Goal: Task Accomplishment & Management: Complete application form

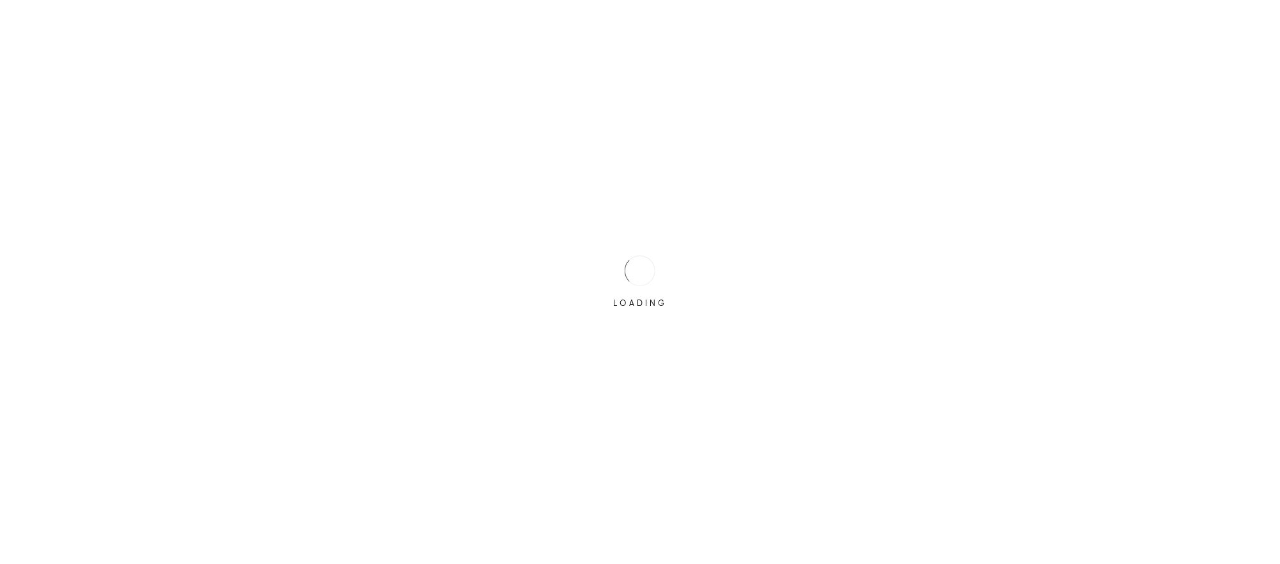
click at [580, 358] on div "LOADING" at bounding box center [640, 282] width 1280 height 564
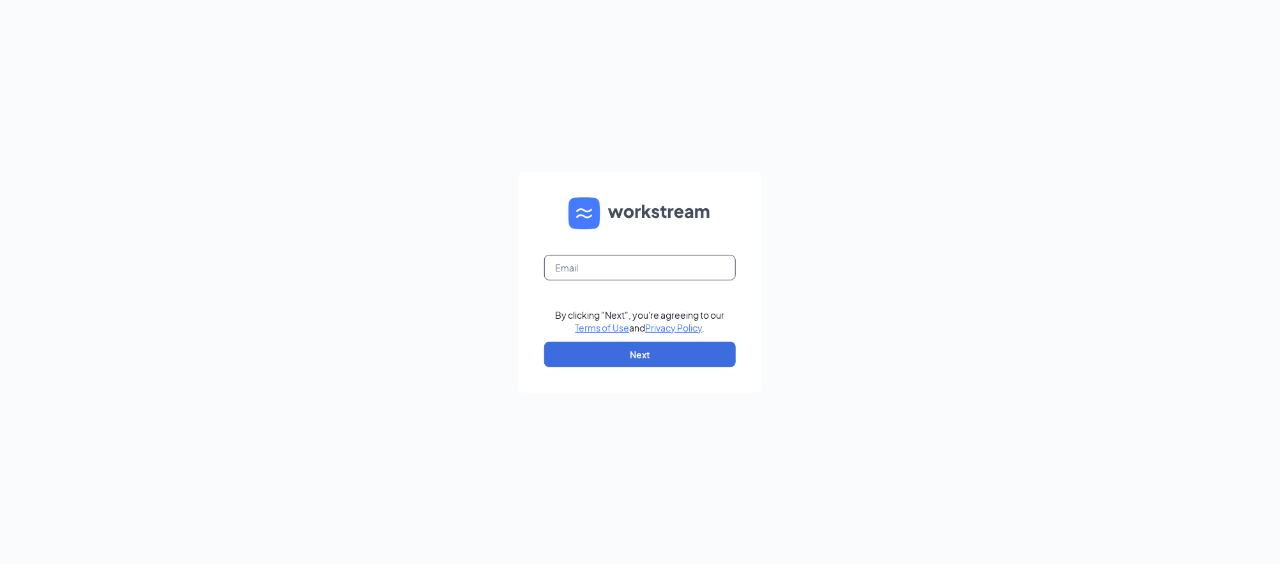
click at [577, 264] on input "text" at bounding box center [640, 268] width 192 height 26
type input "smoothieking.office@gmail.com"
click at [645, 364] on button "Next" at bounding box center [640, 355] width 192 height 26
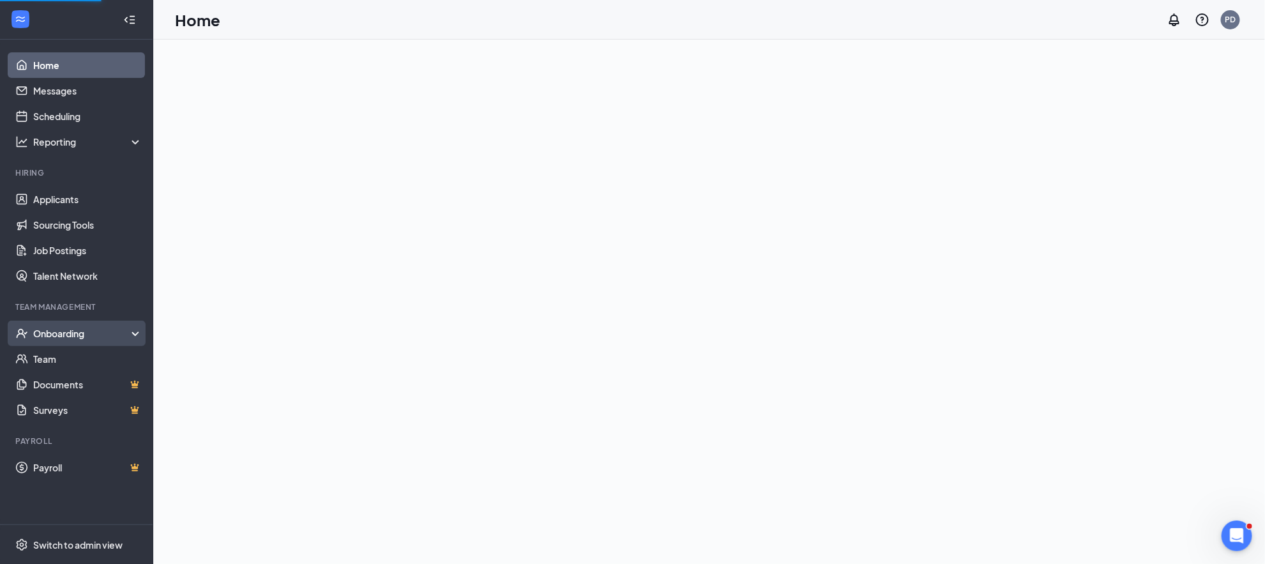
click at [92, 328] on div "Onboarding" at bounding box center [82, 333] width 98 height 13
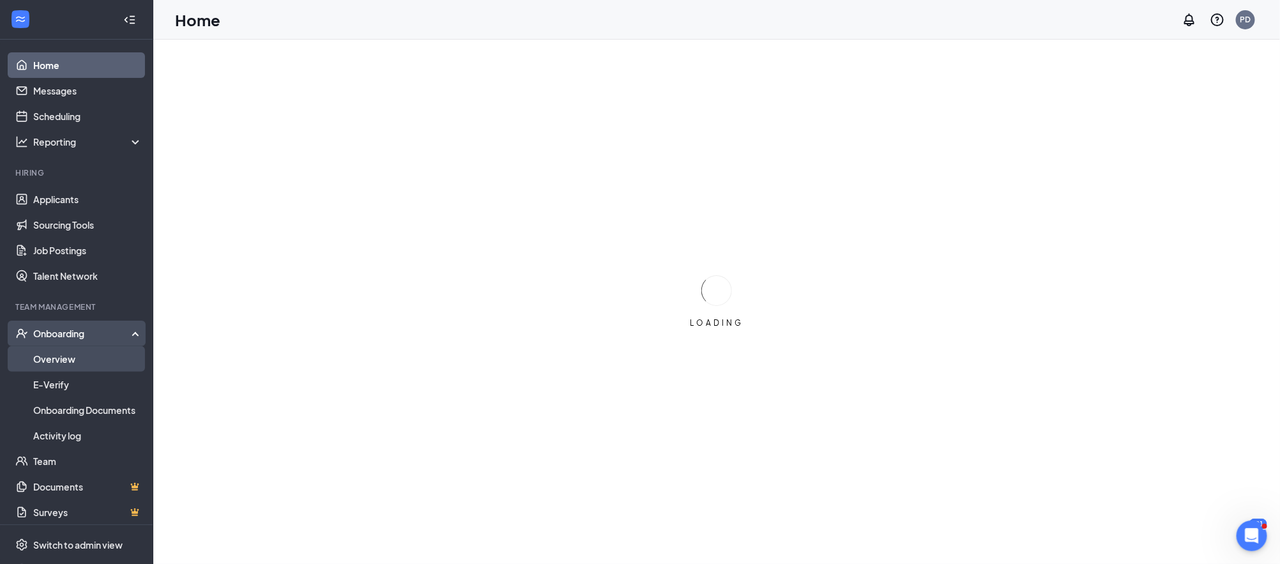
click at [70, 360] on link "Overview" at bounding box center [87, 359] width 109 height 26
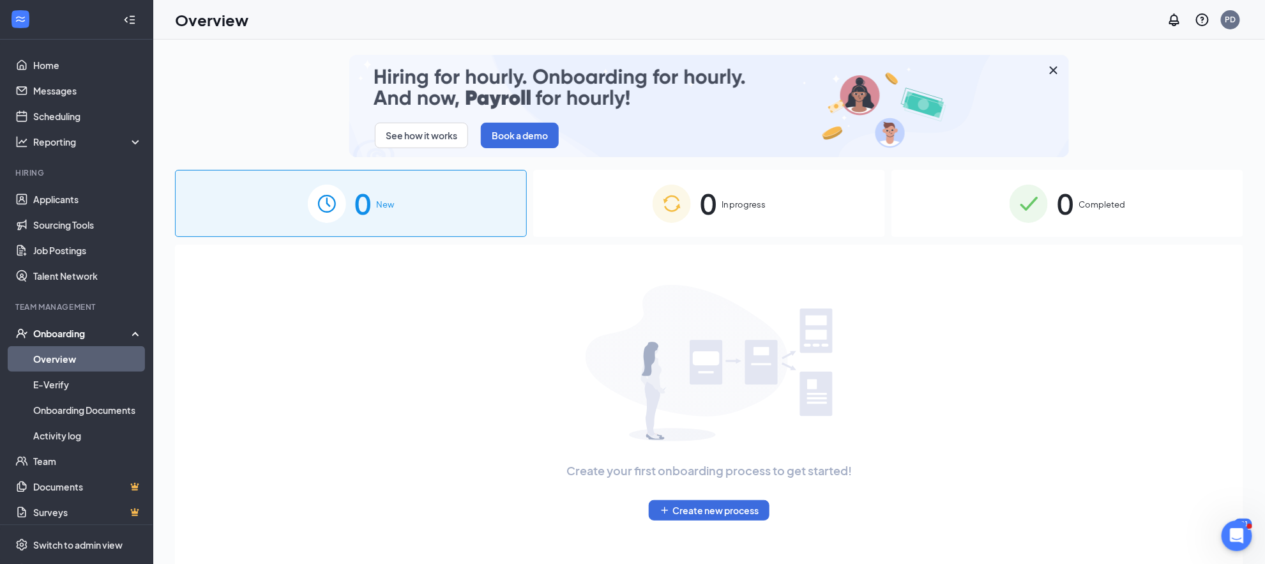
click at [739, 189] on div "0 In progress" at bounding box center [709, 203] width 352 height 67
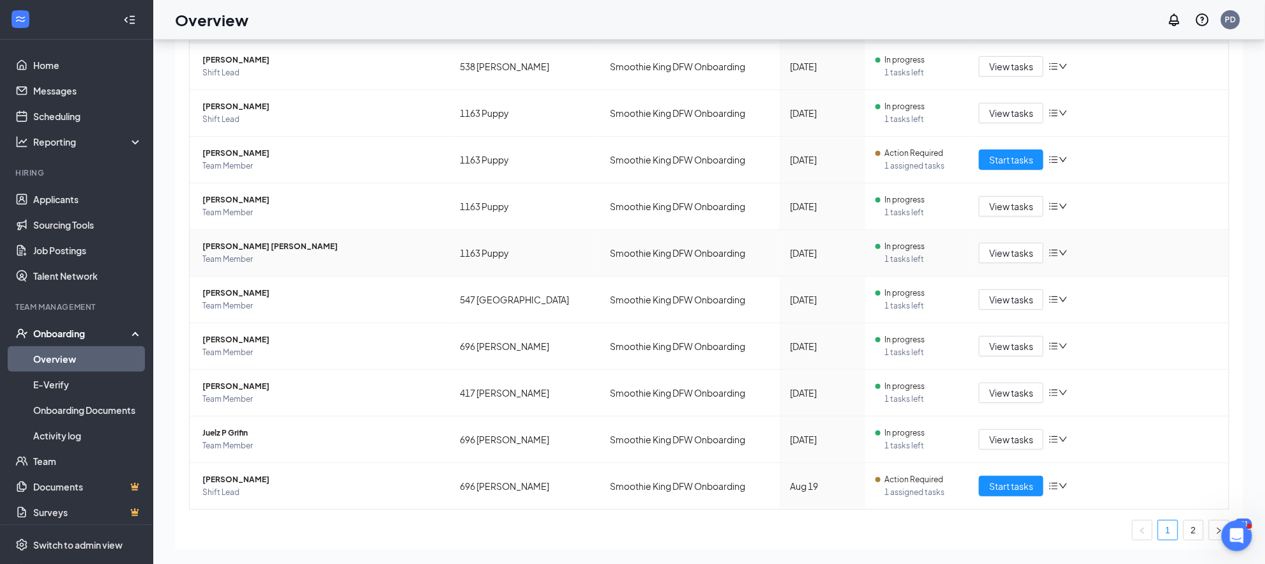
scroll to position [275, 0]
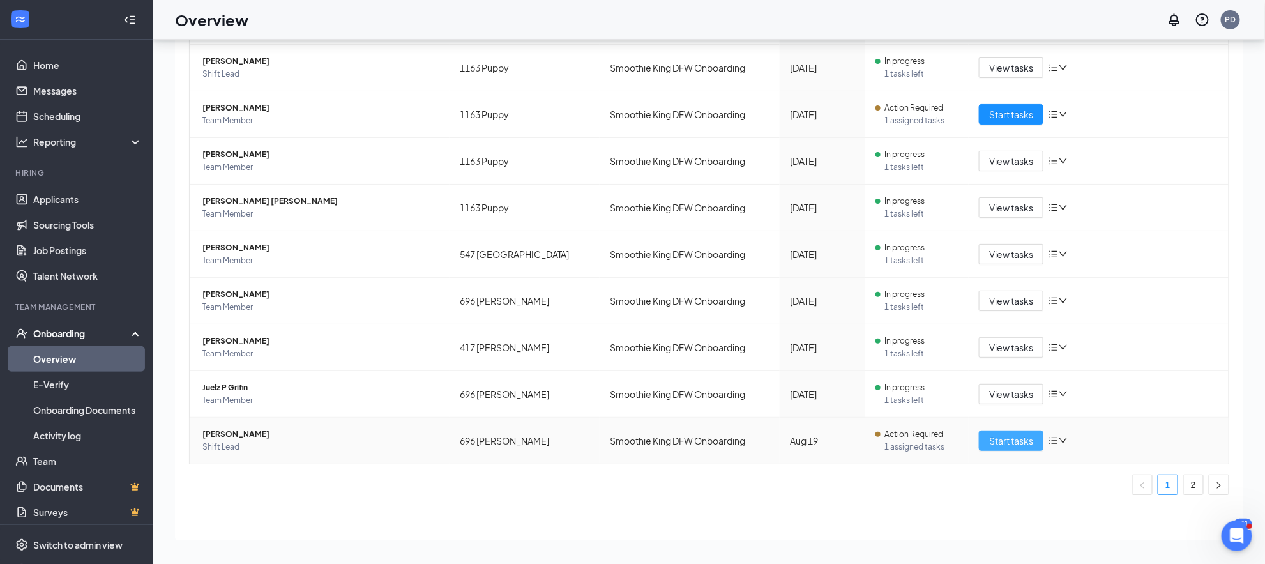
click at [979, 439] on button "Start tasks" at bounding box center [1011, 440] width 64 height 20
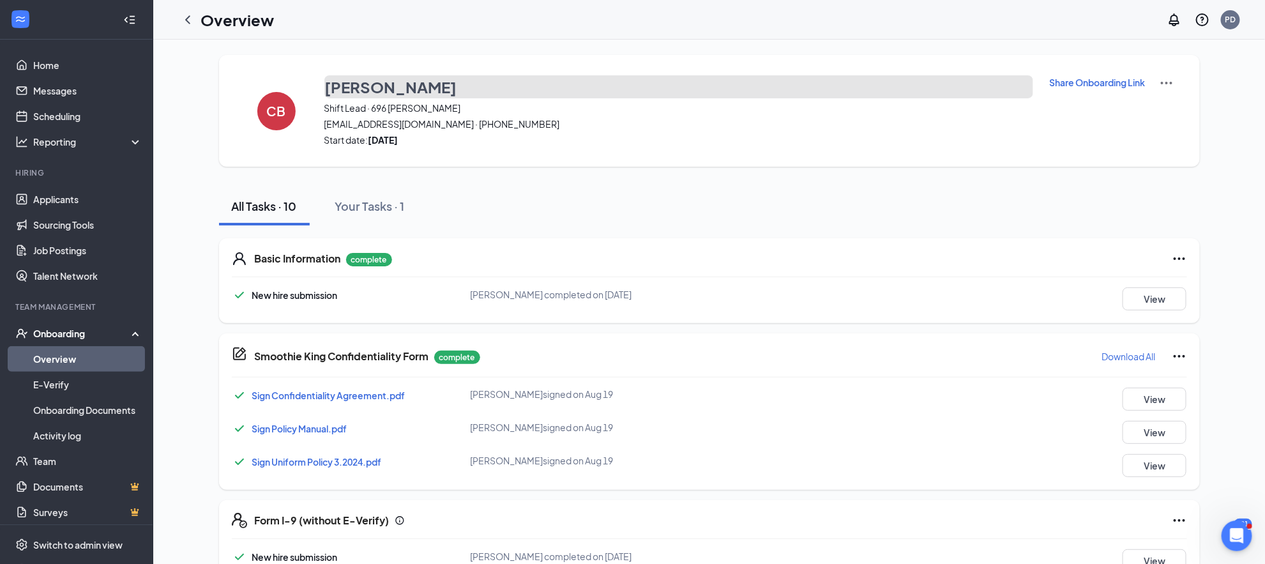
click at [362, 84] on h3 "[PERSON_NAME]" at bounding box center [391, 87] width 132 height 22
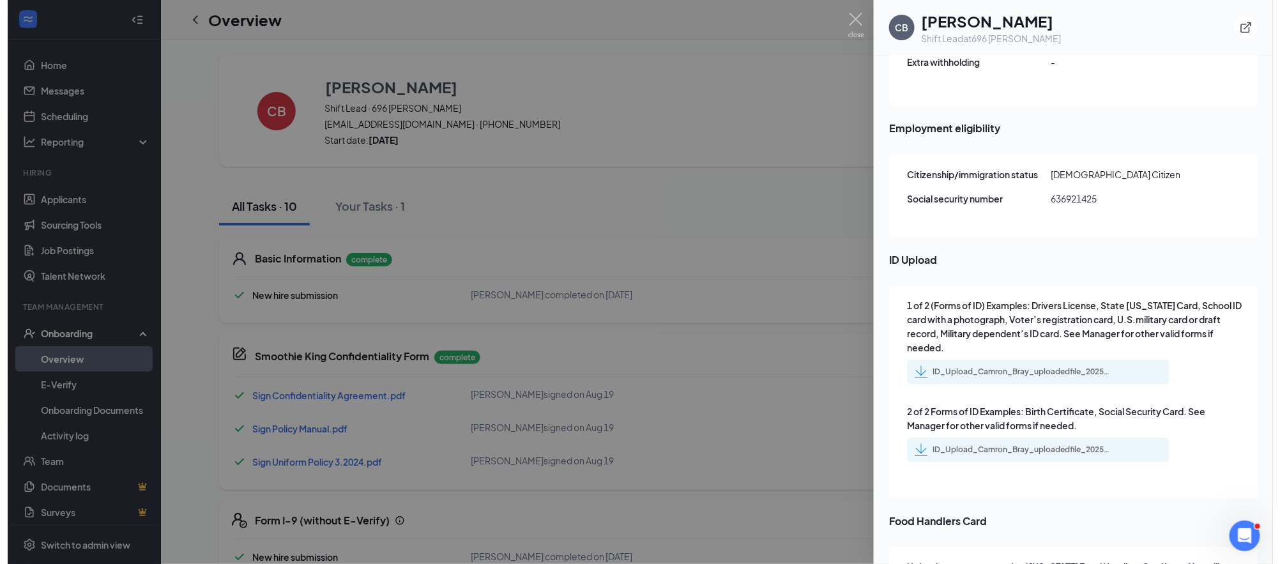
scroll to position [1565, 0]
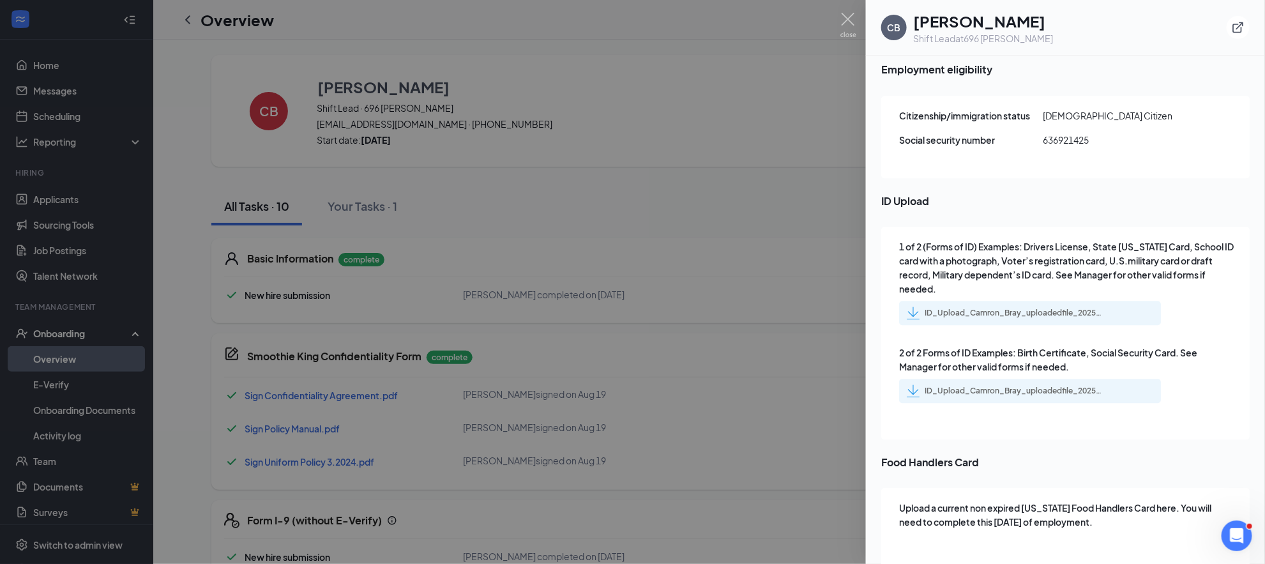
click at [953, 308] on div "ID_Upload_Camron_Bray_uploadedfile_20250819.pdf.pdf" at bounding box center [1014, 313] width 179 height 10
click at [1032, 308] on div "ID_Upload_Camron_Bray_uploadedfile_20250819.pdf.pdf" at bounding box center [1014, 313] width 179 height 10
click at [992, 386] on div "ID_Upload_Camron_Bray_uploadedfile_20250819.pdf.pdf" at bounding box center [1014, 391] width 179 height 10
click at [568, 206] on div at bounding box center [632, 282] width 1265 height 564
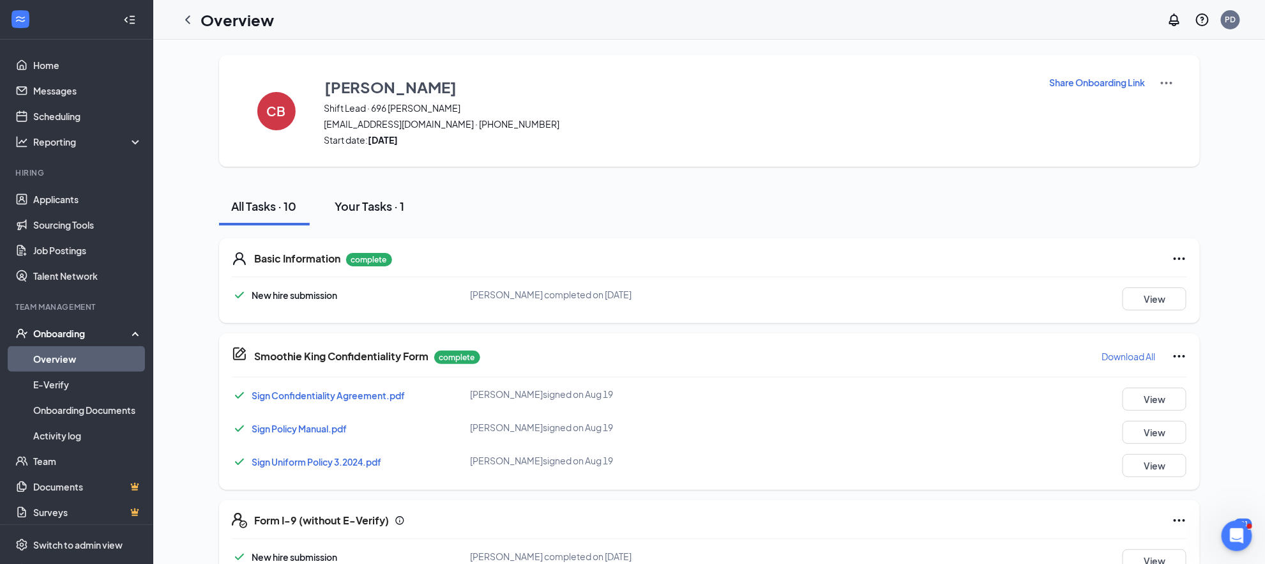
click at [364, 202] on div "Your Tasks · 1" at bounding box center [370, 206] width 70 height 16
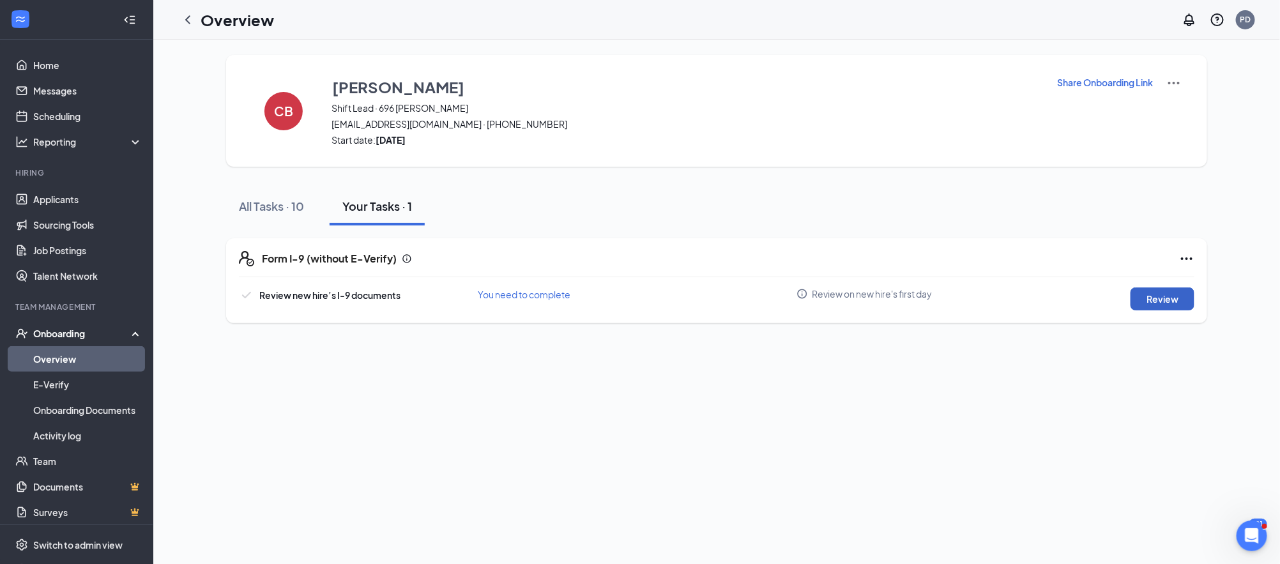
click at [1172, 304] on button "Review" at bounding box center [1162, 298] width 64 height 23
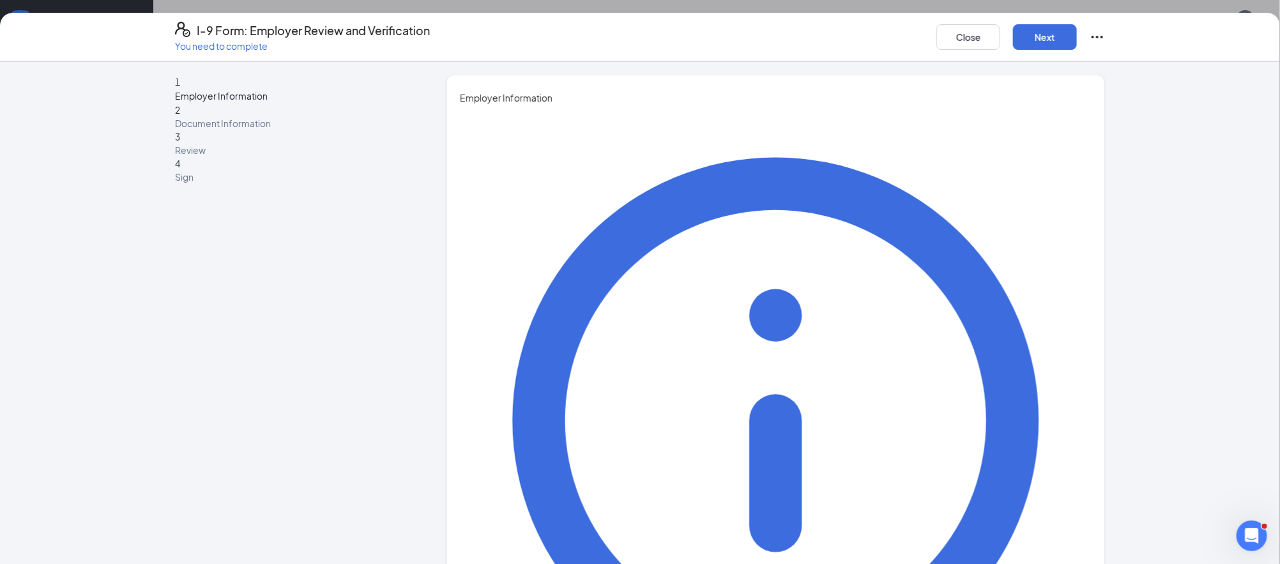
type input "[PERSON_NAME]"
type input "Owner"
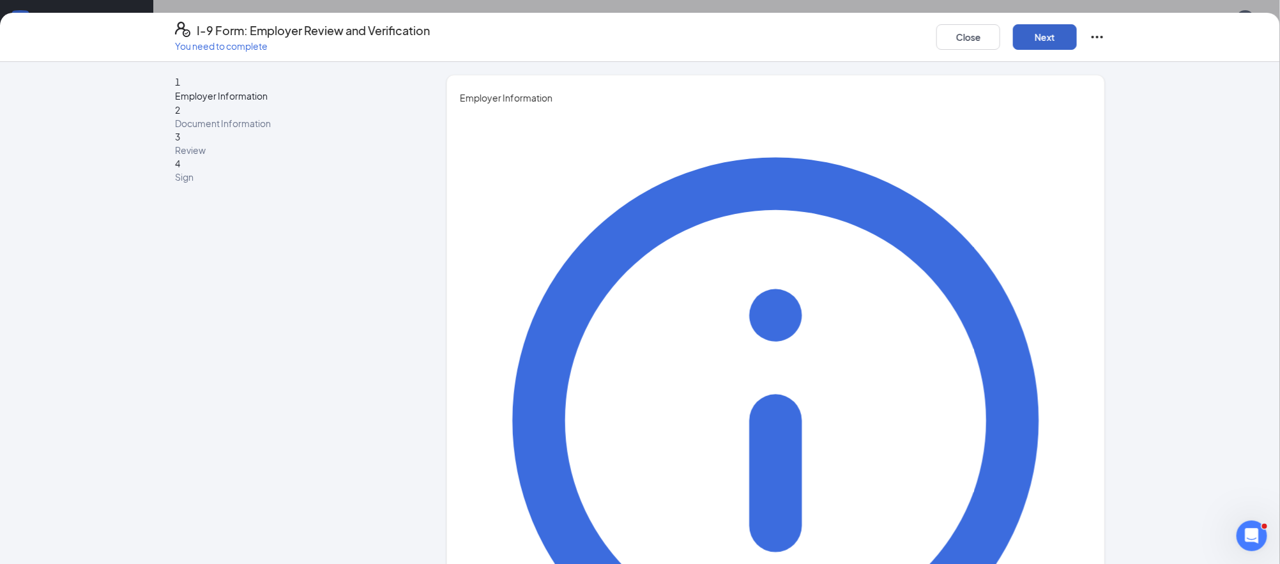
click at [1053, 29] on button "Next" at bounding box center [1045, 37] width 64 height 26
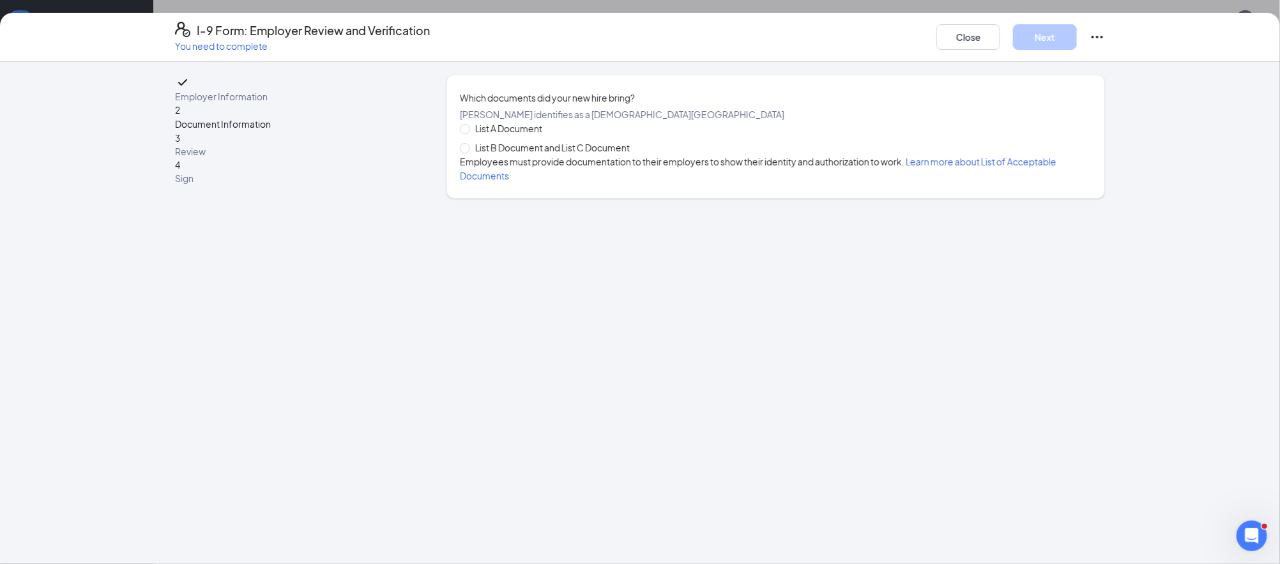
click at [568, 155] on span "List B Document and List C Document" at bounding box center [552, 147] width 165 height 14
click at [469, 152] on input "List B Document and List C Document" at bounding box center [464, 147] width 9 height 9
radio input "true"
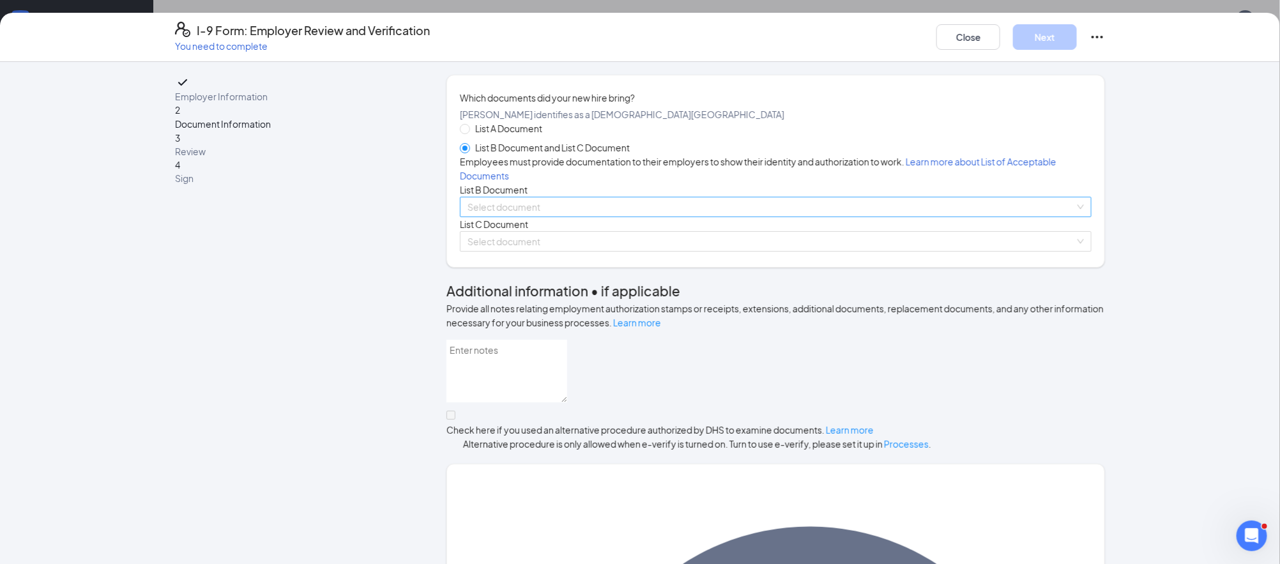
click at [522, 216] on input "search" at bounding box center [770, 206] width 607 height 19
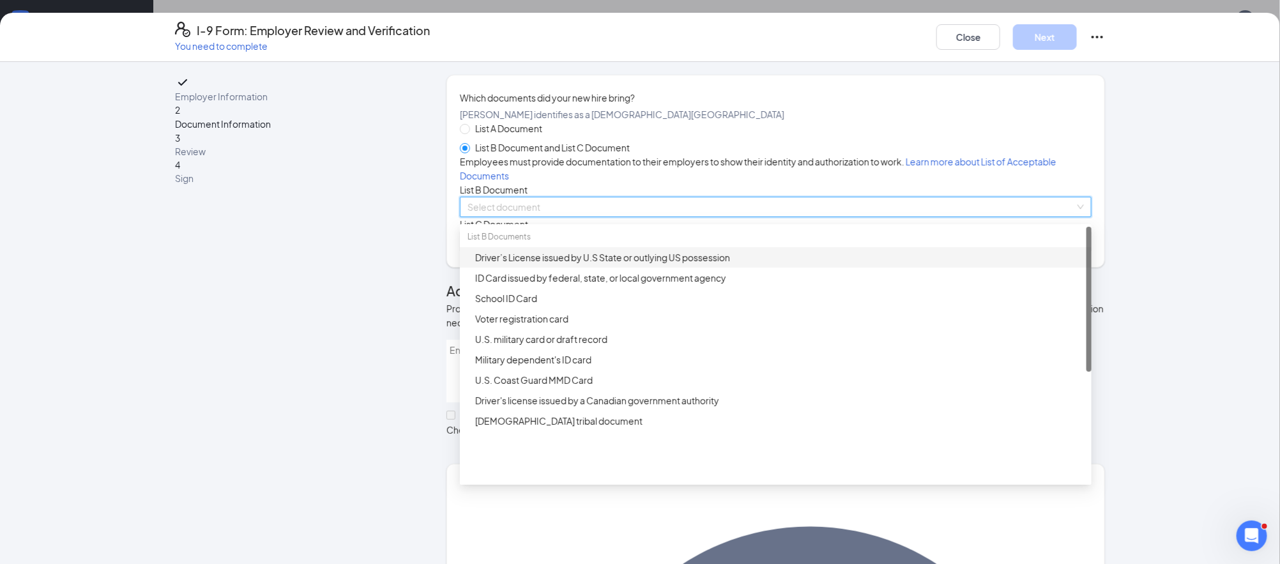
click at [557, 264] on div "Driver’s License issued by U.S State or outlying US possession" at bounding box center [779, 257] width 609 height 14
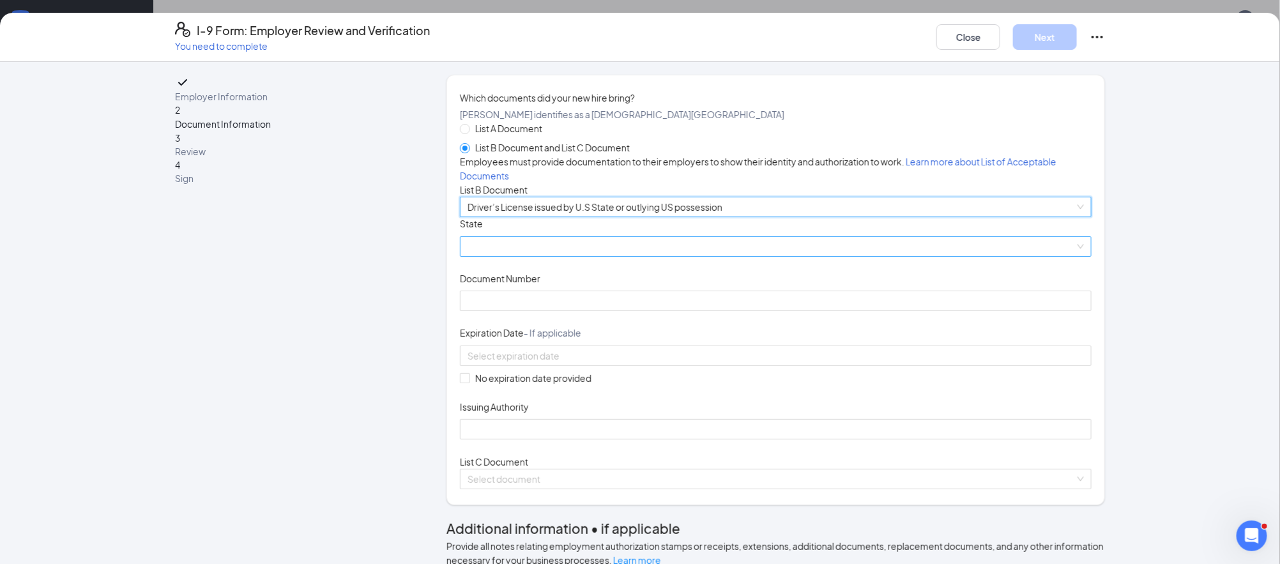
click at [524, 256] on span at bounding box center [775, 246] width 616 height 19
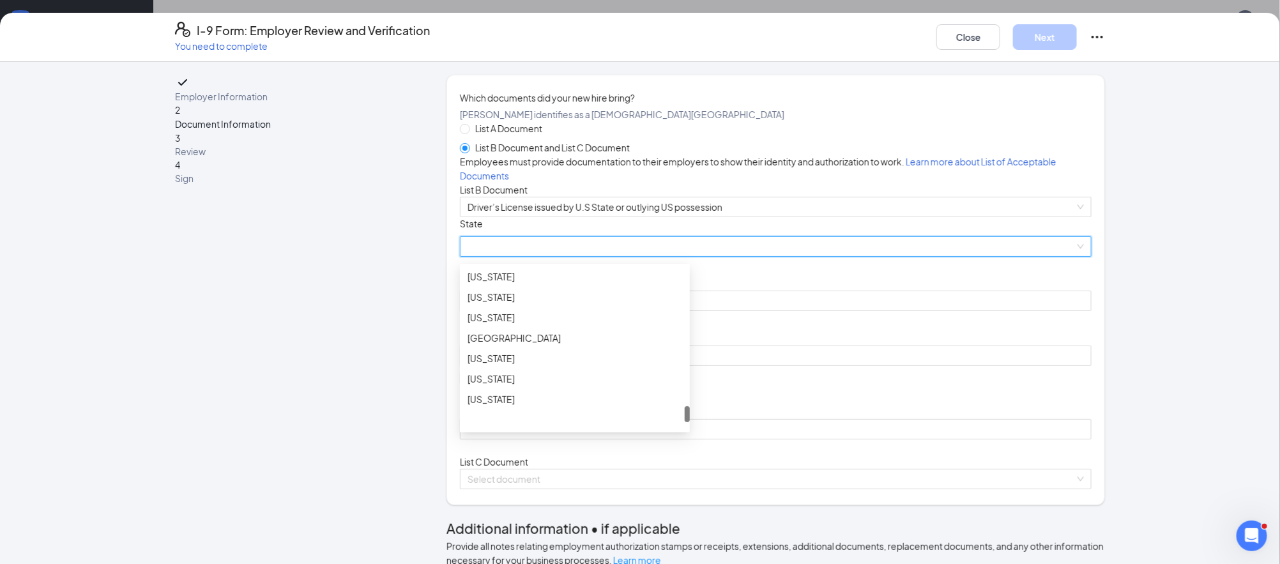
scroll to position [1388, 0]
click at [485, 276] on div "[US_STATE]" at bounding box center [574, 269] width 215 height 14
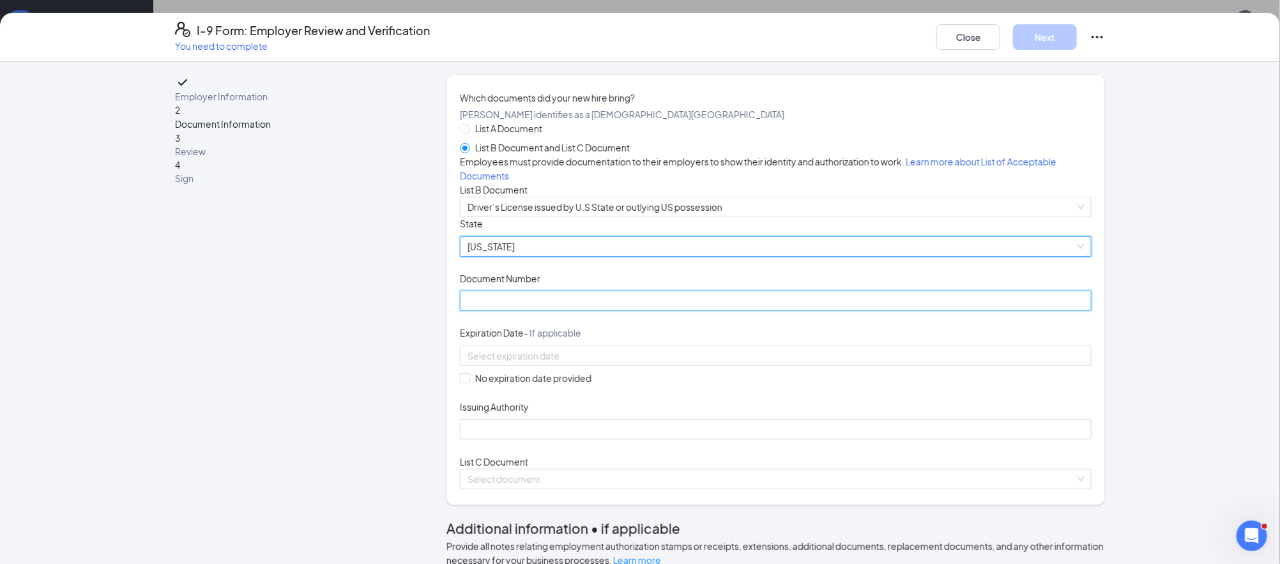
click at [508, 311] on input "Document Number" at bounding box center [776, 301] width 632 height 20
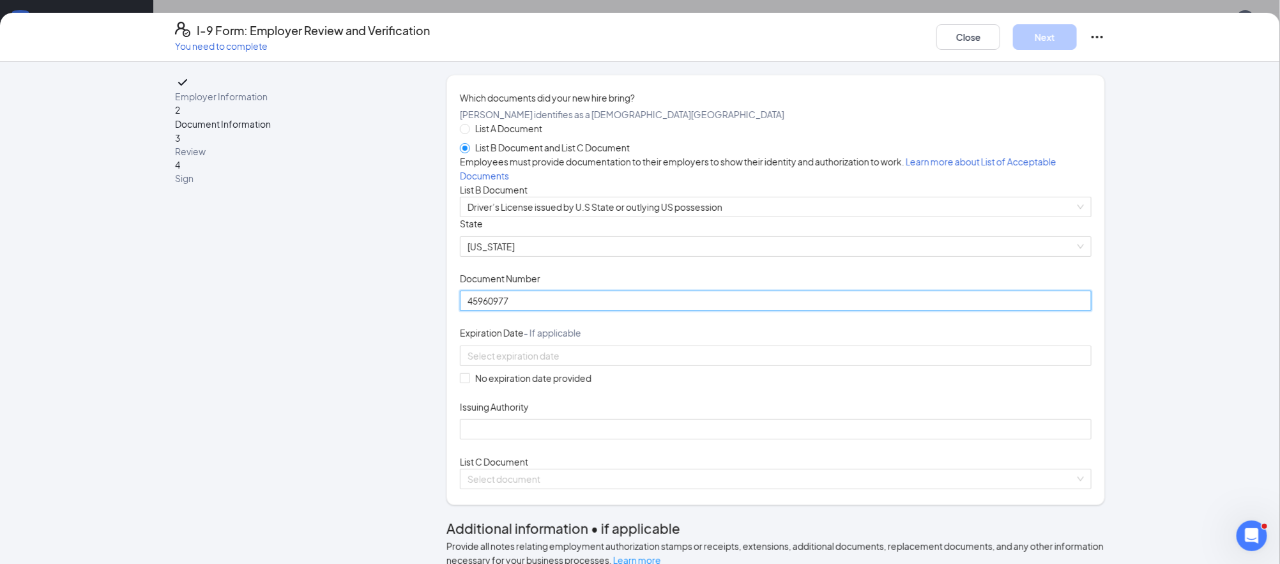
type input "45960977"
click at [497, 363] on input at bounding box center [774, 356] width 614 height 14
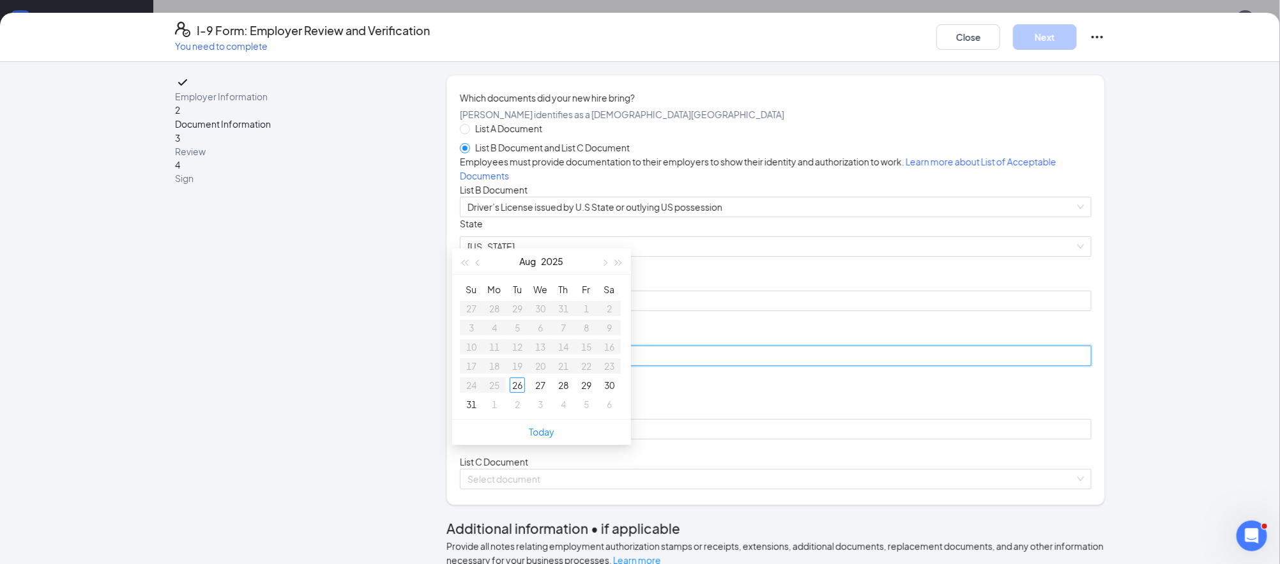
type input "[DATE]"
click at [622, 268] on button "button" at bounding box center [619, 261] width 14 height 26
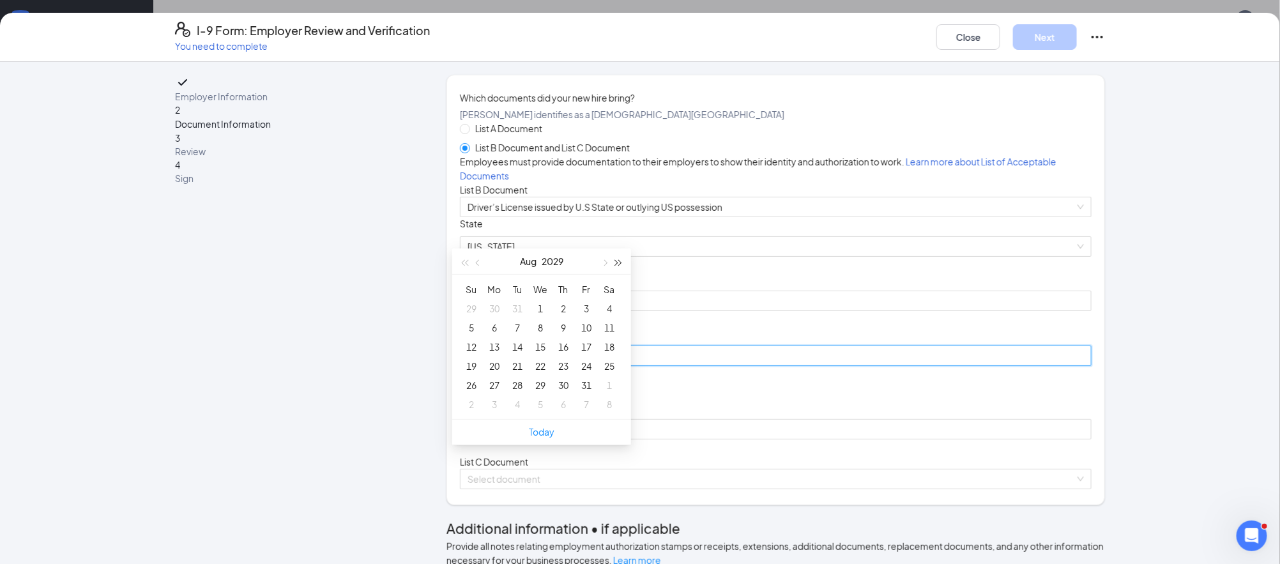
click at [622, 268] on button "button" at bounding box center [619, 261] width 14 height 26
click at [480, 261] on span "button" at bounding box center [479, 263] width 6 height 6
click at [520, 323] on div "9" at bounding box center [517, 327] width 15 height 15
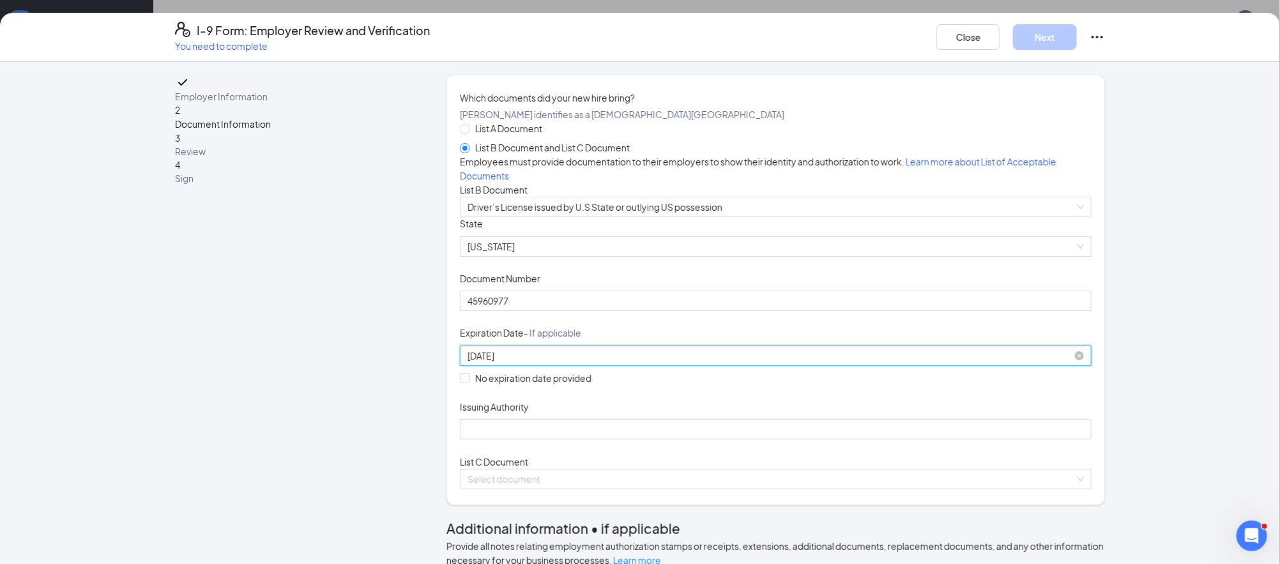
click at [522, 363] on input "[DATE]" at bounding box center [774, 356] width 614 height 14
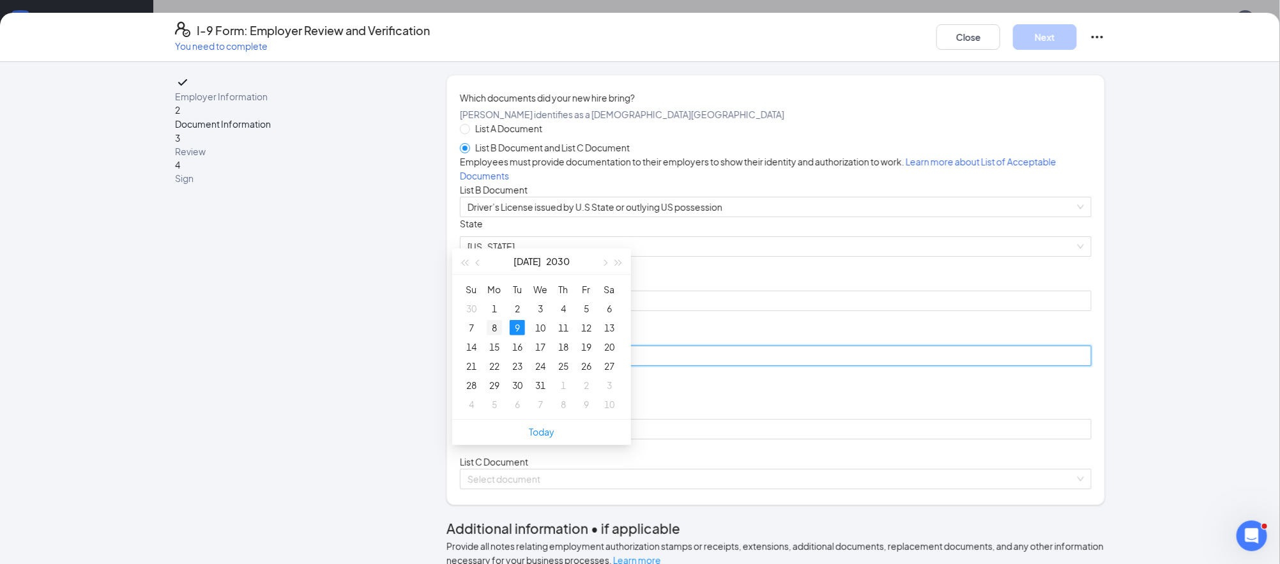
type input "[DATE]"
click at [496, 327] on div "8" at bounding box center [494, 327] width 15 height 15
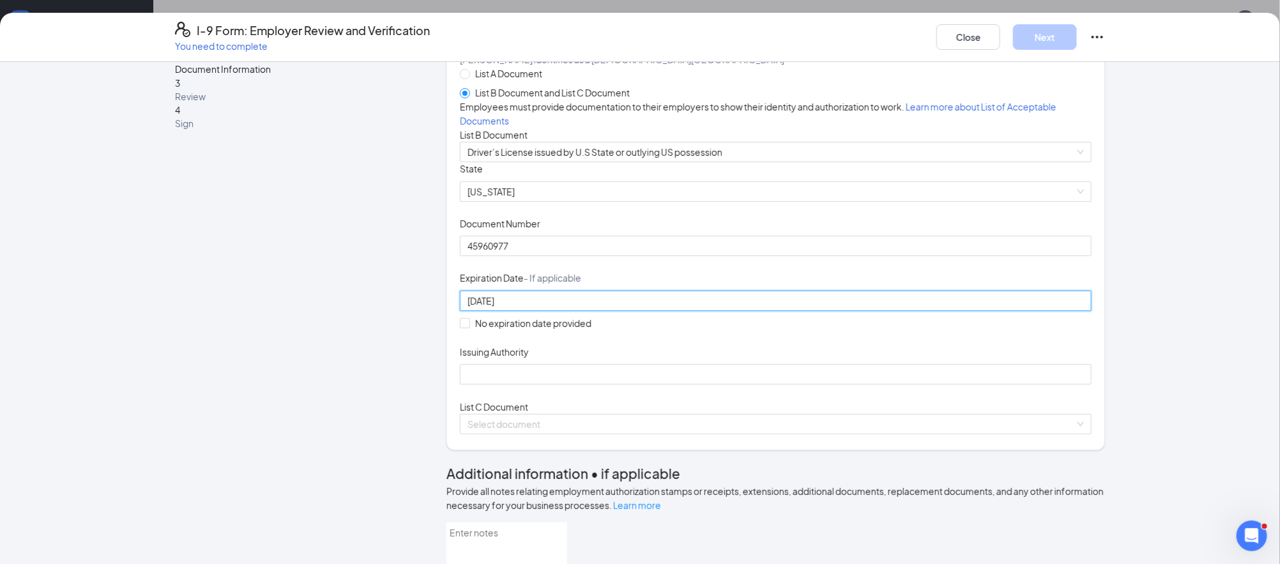
scroll to position [56, 0]
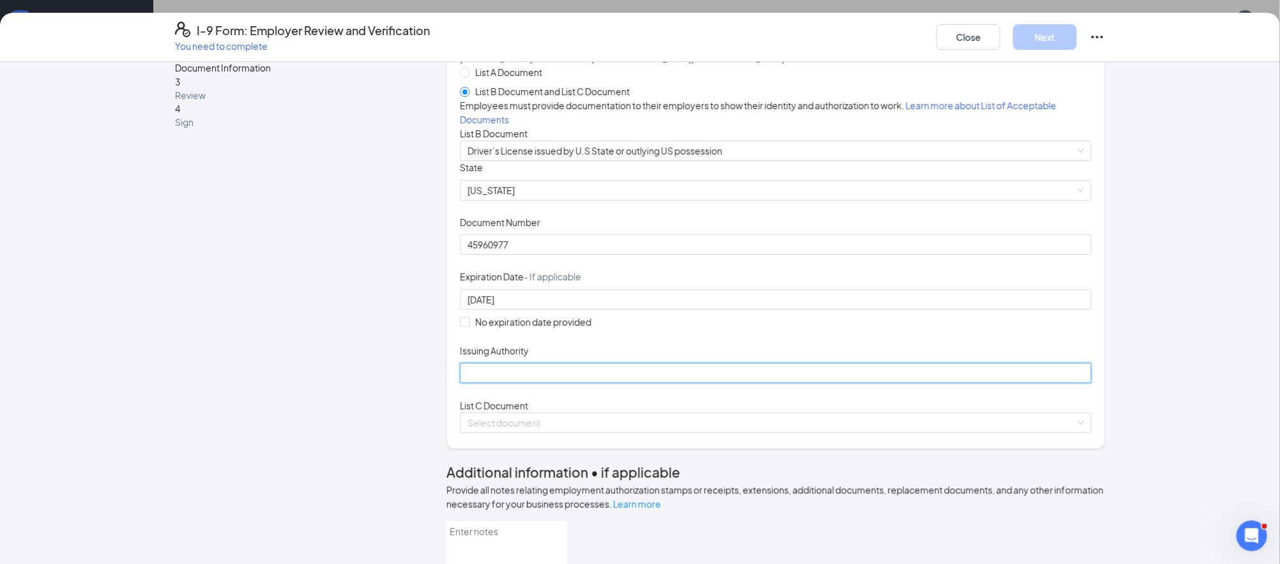
click at [467, 383] on input "Issuing Authority" at bounding box center [776, 373] width 632 height 20
type input "[US_STATE]"
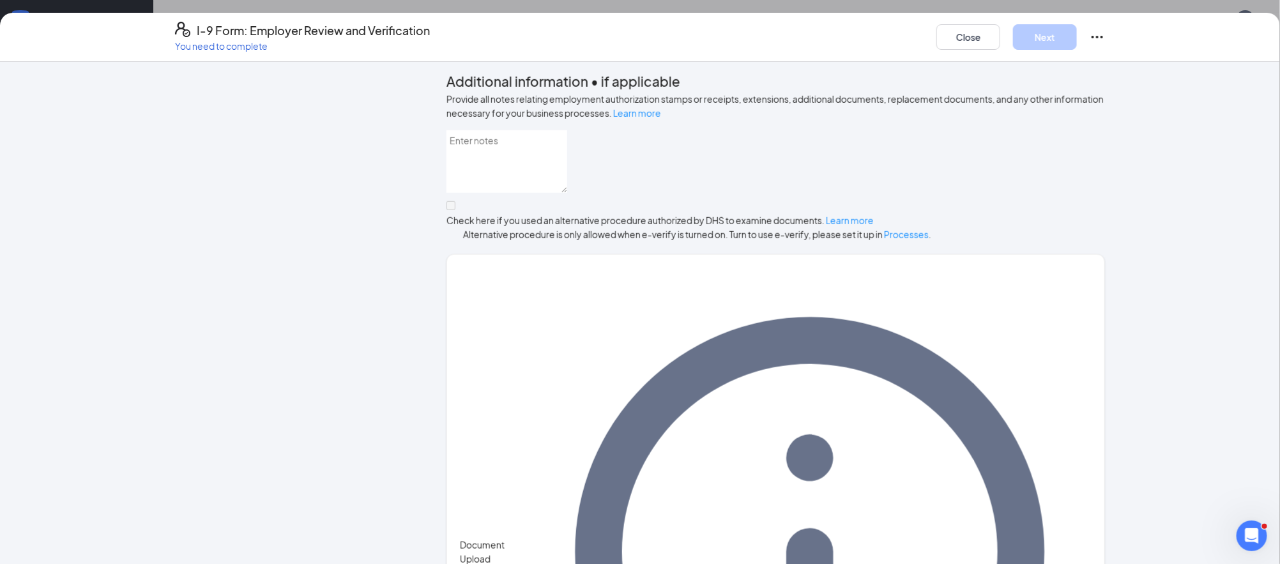
scroll to position [448, 0]
click at [571, 41] on span at bounding box center [770, 31] width 607 height 19
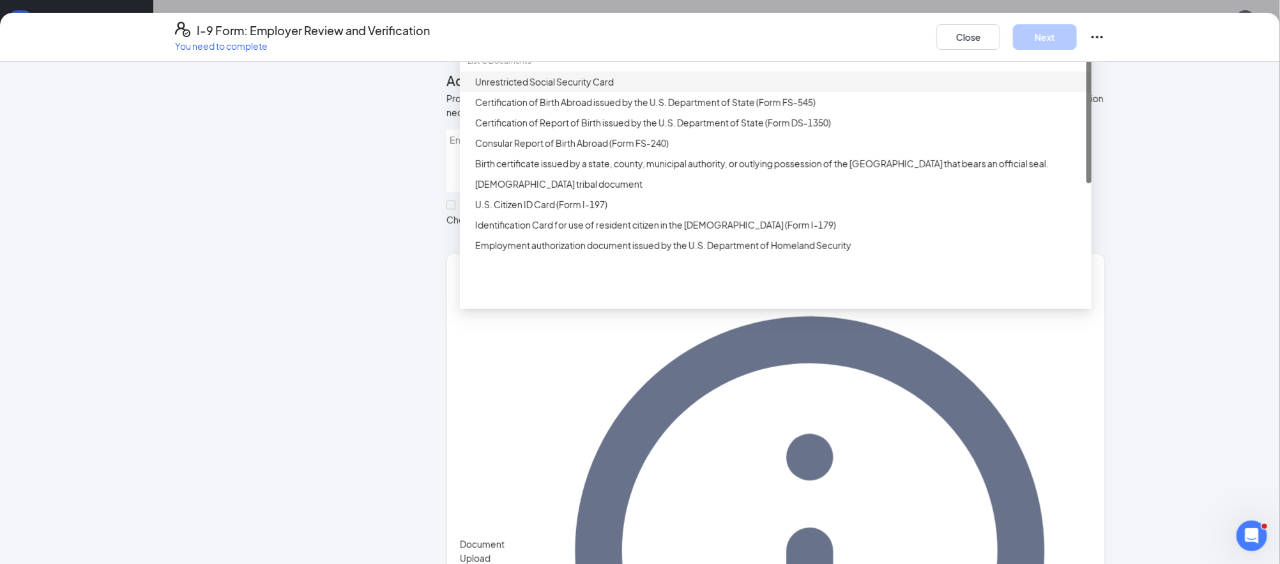
click at [526, 89] on div "Unrestricted Social Security Card" at bounding box center [779, 82] width 609 height 14
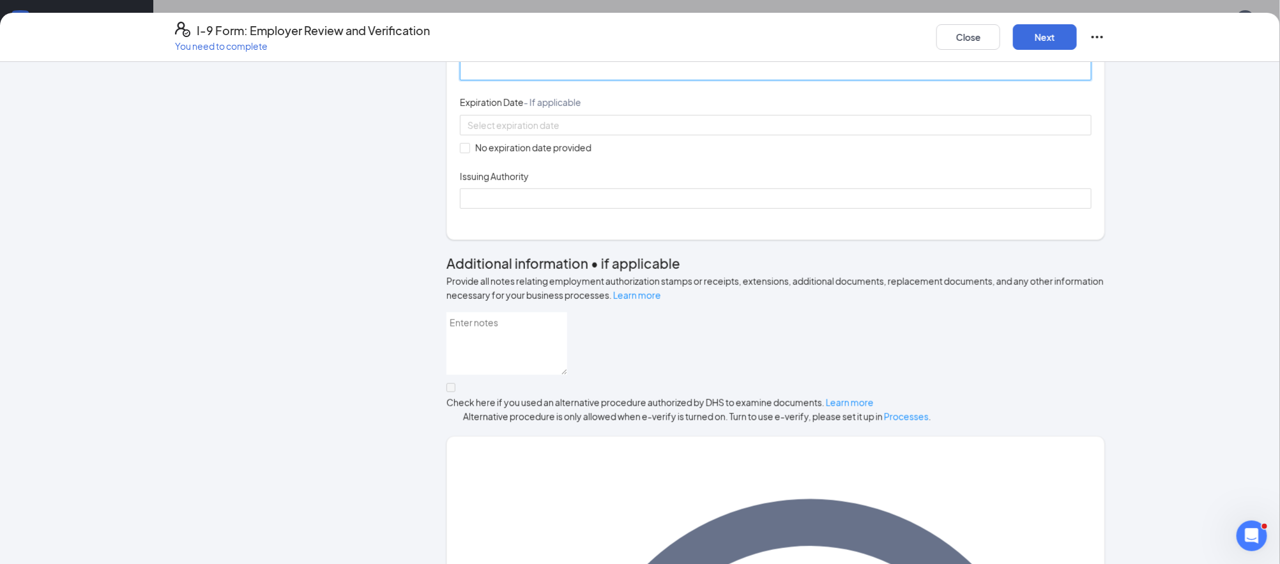
click at [524, 80] on input "Document Number" at bounding box center [776, 70] width 632 height 20
type input "636921425"
click at [552, 155] on span "No expiration date provided" at bounding box center [533, 147] width 126 height 14
click at [469, 152] on input "No expiration date provided" at bounding box center [464, 147] width 9 height 9
checkbox input "true"
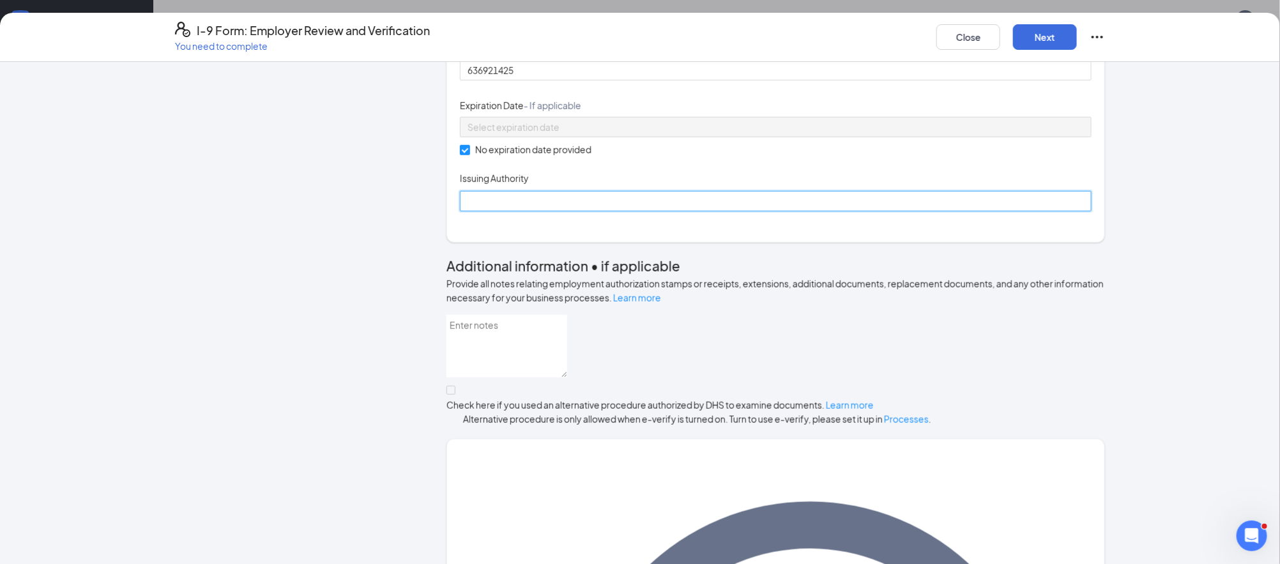
click at [539, 211] on input "Issuing Authority" at bounding box center [776, 201] width 632 height 20
type input "Social Security Administration"
click at [1028, 37] on button "Next" at bounding box center [1045, 37] width 64 height 26
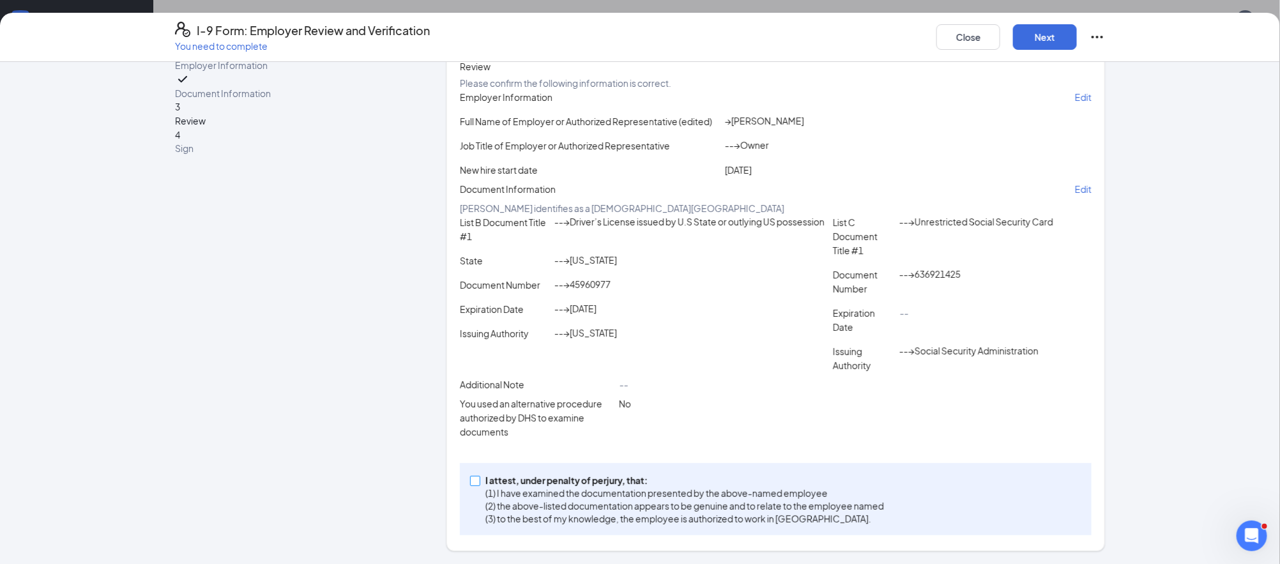
click at [611, 480] on p "I attest, under penalty of perjury, that:" at bounding box center [684, 480] width 398 height 13
click at [479, 480] on input "I attest, under penalty of [PERSON_NAME], that: (1) I have examined the documen…" at bounding box center [474, 480] width 9 height 9
checkbox input "true"
click at [1039, 43] on button "Next" at bounding box center [1045, 37] width 64 height 26
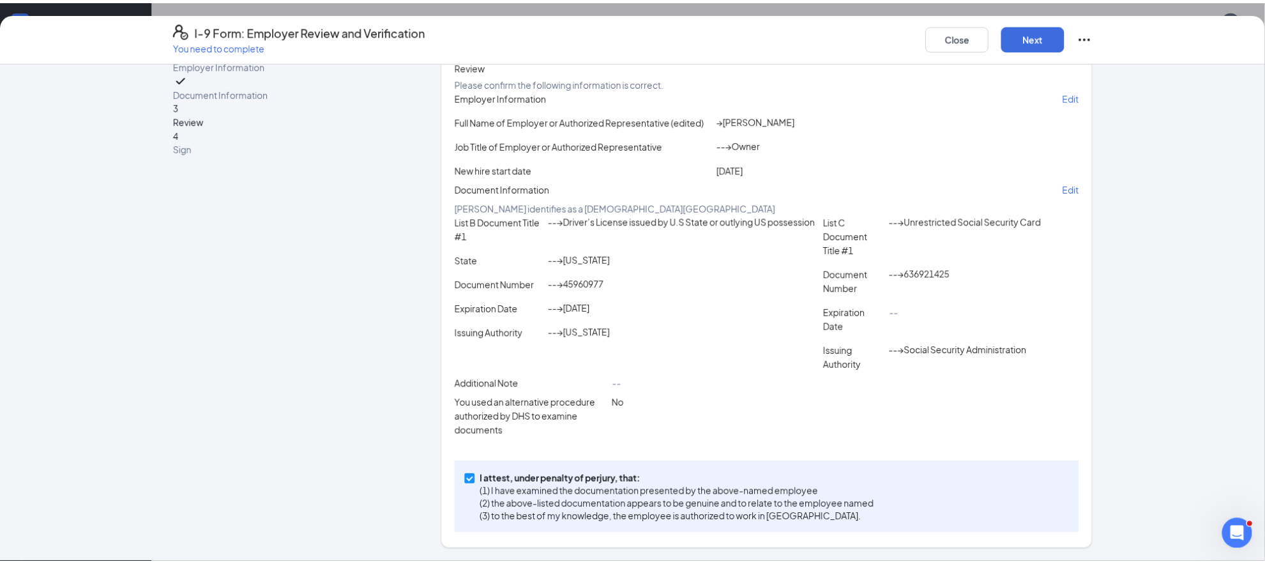
scroll to position [0, 0]
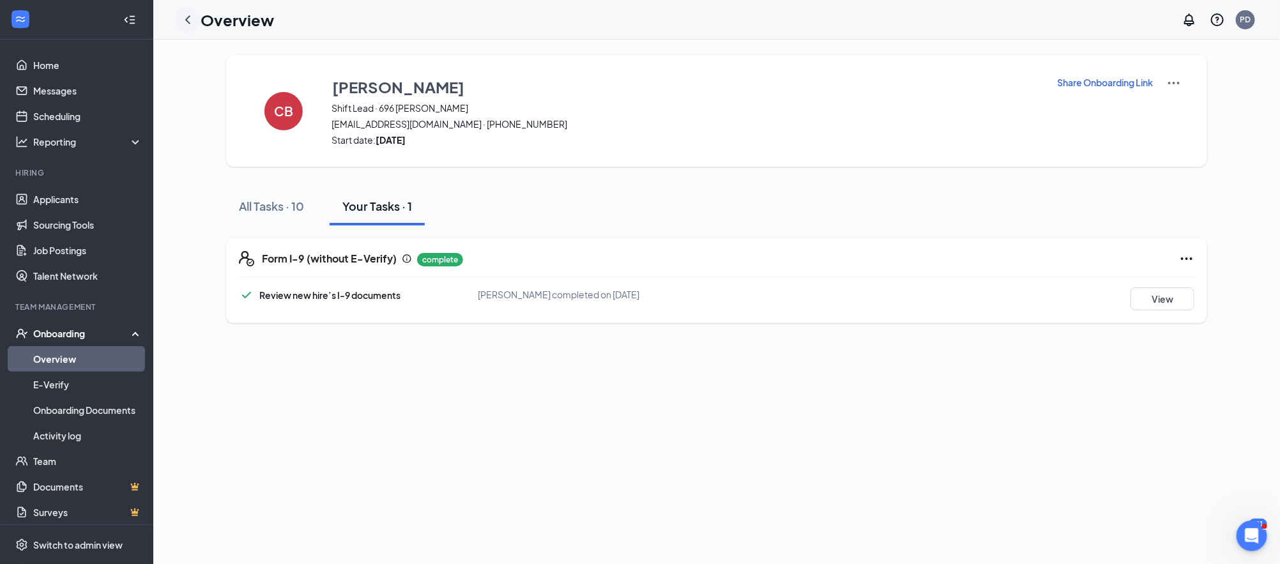
click at [186, 18] on icon "ChevronLeft" at bounding box center [187, 19] width 5 height 8
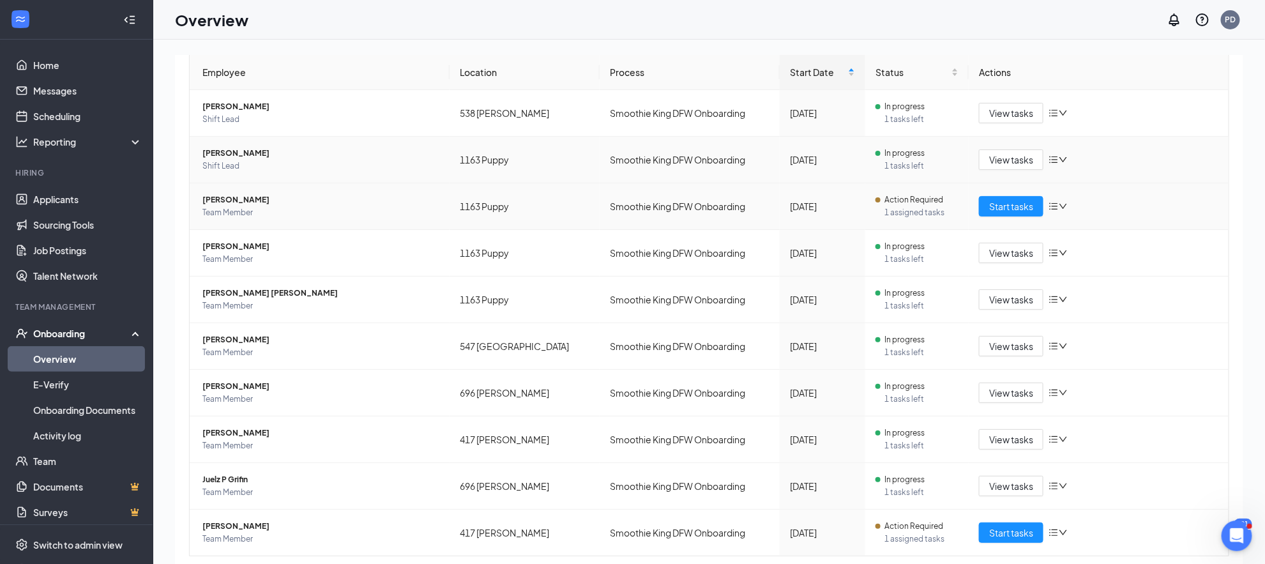
scroll to position [275, 0]
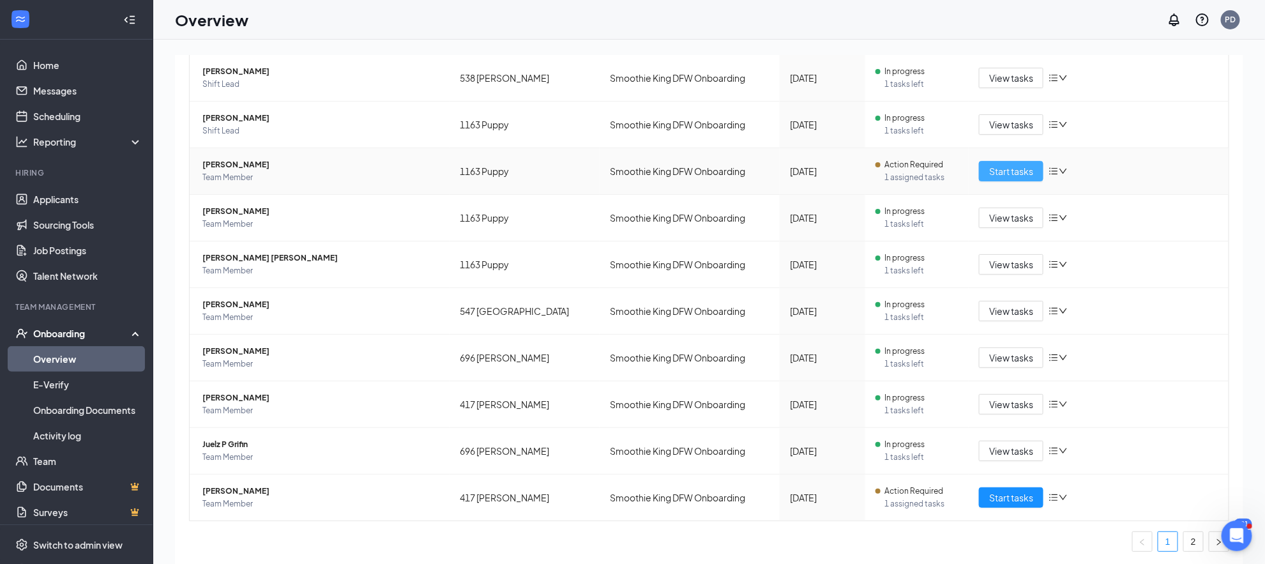
click at [989, 171] on span "Start tasks" at bounding box center [1011, 171] width 44 height 14
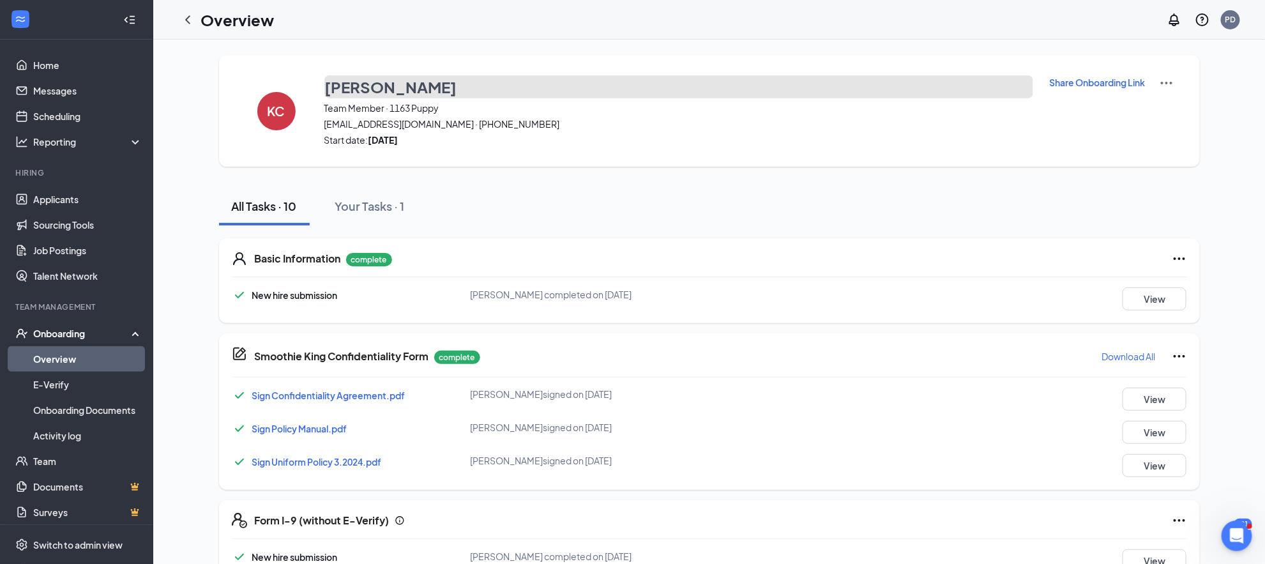
click at [371, 83] on h3 "[PERSON_NAME]" at bounding box center [391, 87] width 132 height 22
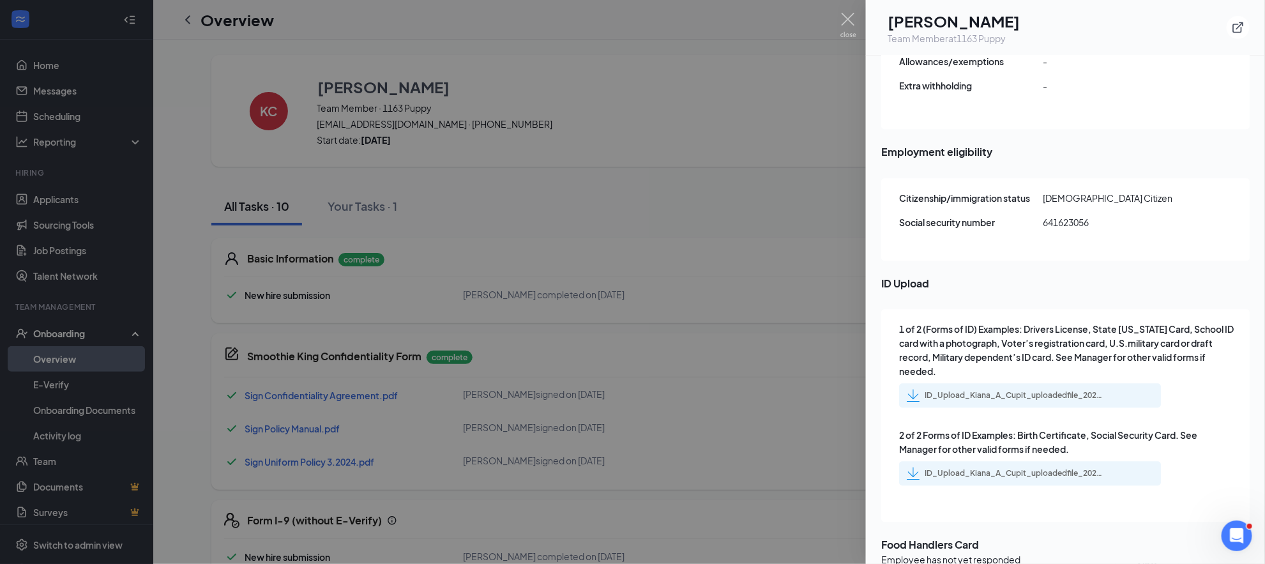
scroll to position [1500, 0]
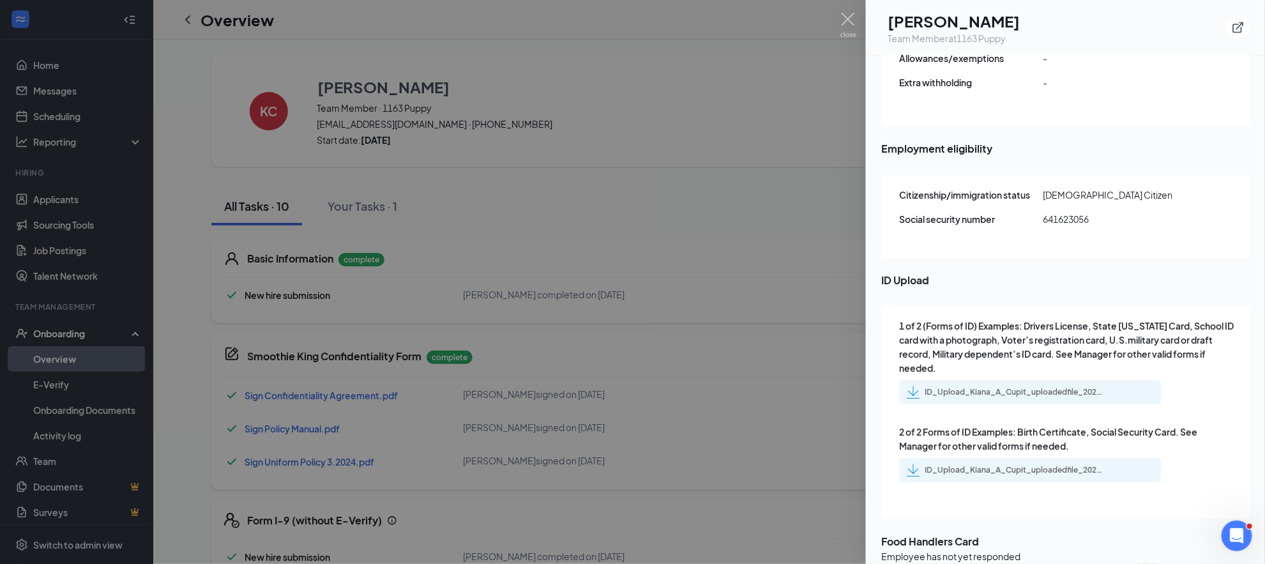
click at [983, 387] on div "ID_Upload_Kiana_A_Cupit_uploadedfile_20250822.pdf.pdf" at bounding box center [1014, 392] width 179 height 10
click at [939, 465] on div "ID_Upload_Kiana_A_Cupit_uploadedfile_20250822.pdf.pdf" at bounding box center [1014, 470] width 179 height 10
click at [716, 171] on div at bounding box center [632, 282] width 1265 height 564
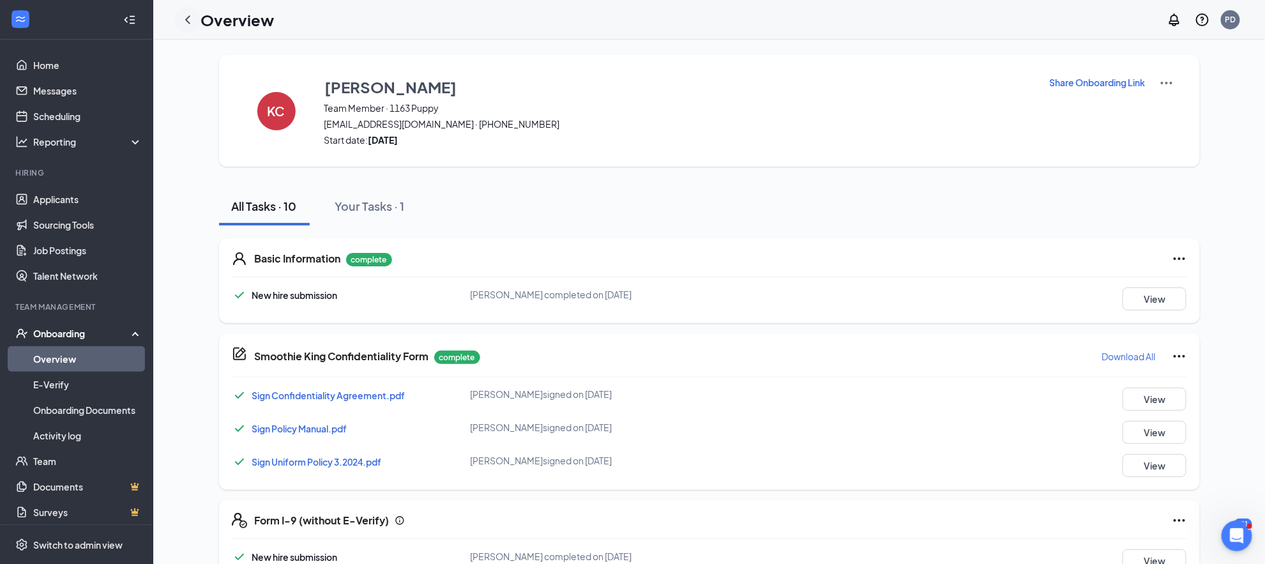
click at [189, 19] on icon "ChevronLeft" at bounding box center [187, 19] width 15 height 15
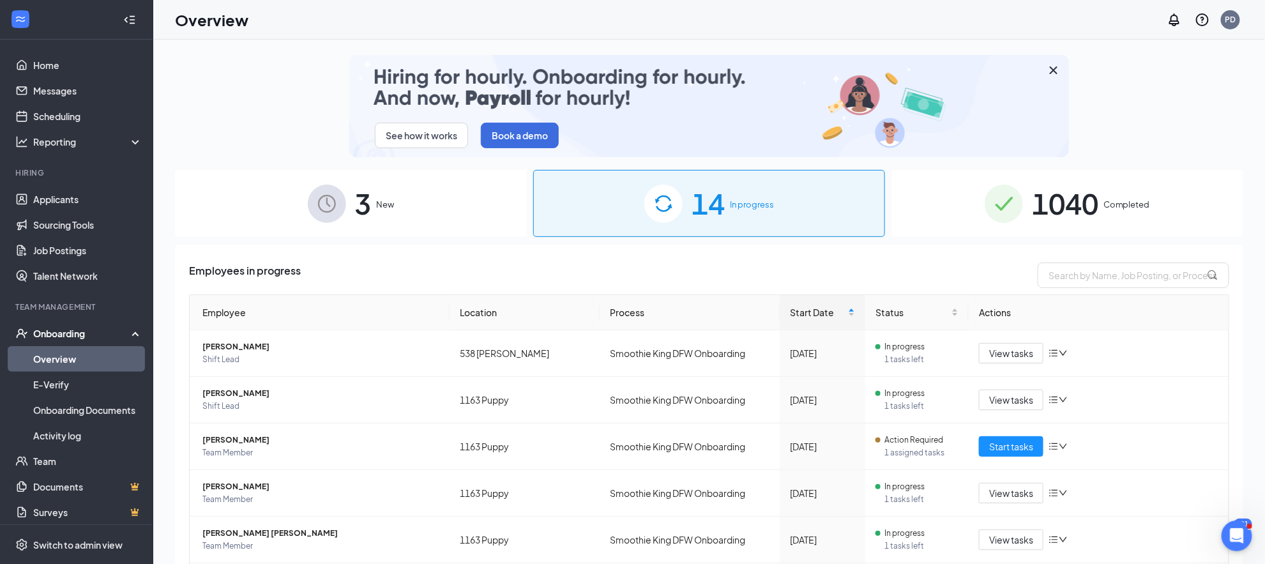
scroll to position [275, 0]
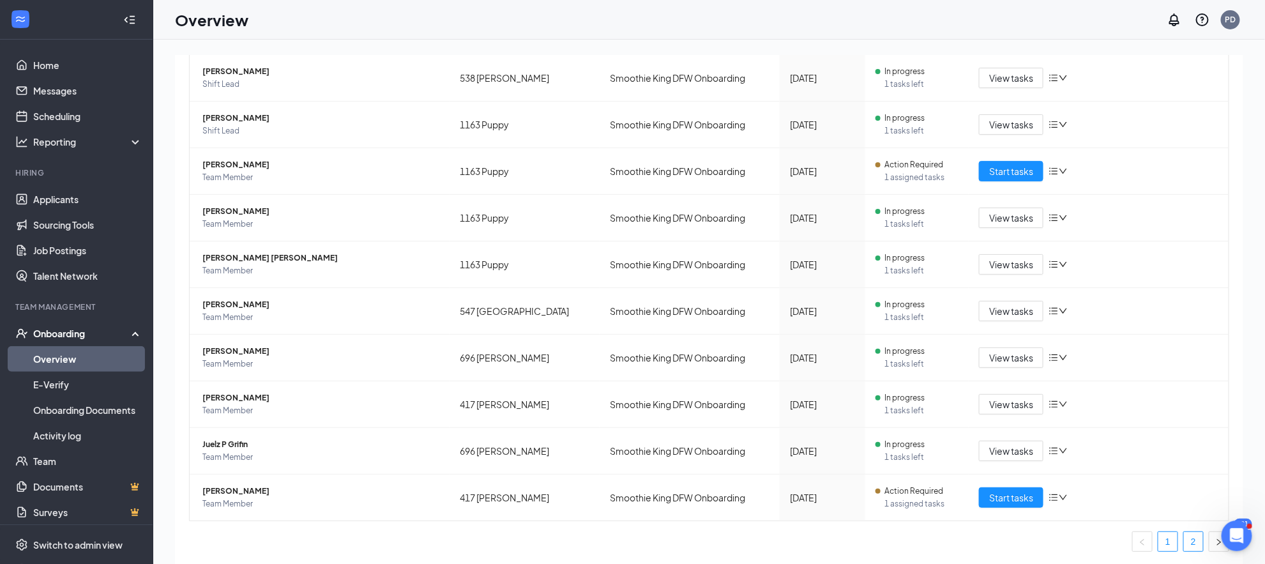
click at [1184, 543] on link "2" at bounding box center [1193, 541] width 19 height 19
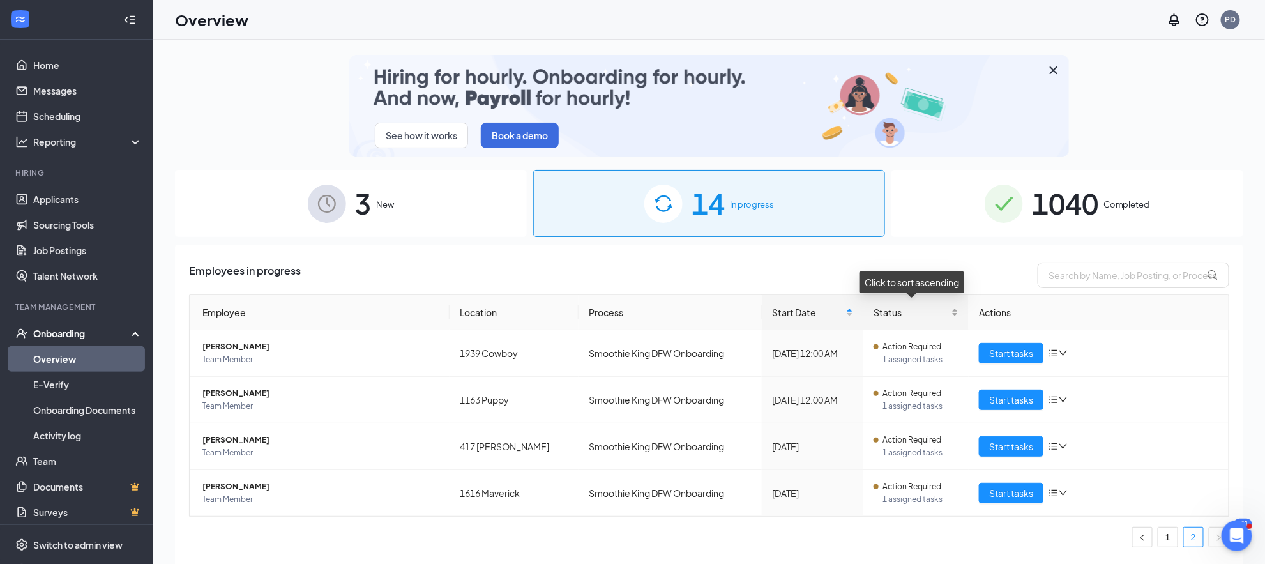
scroll to position [57, 0]
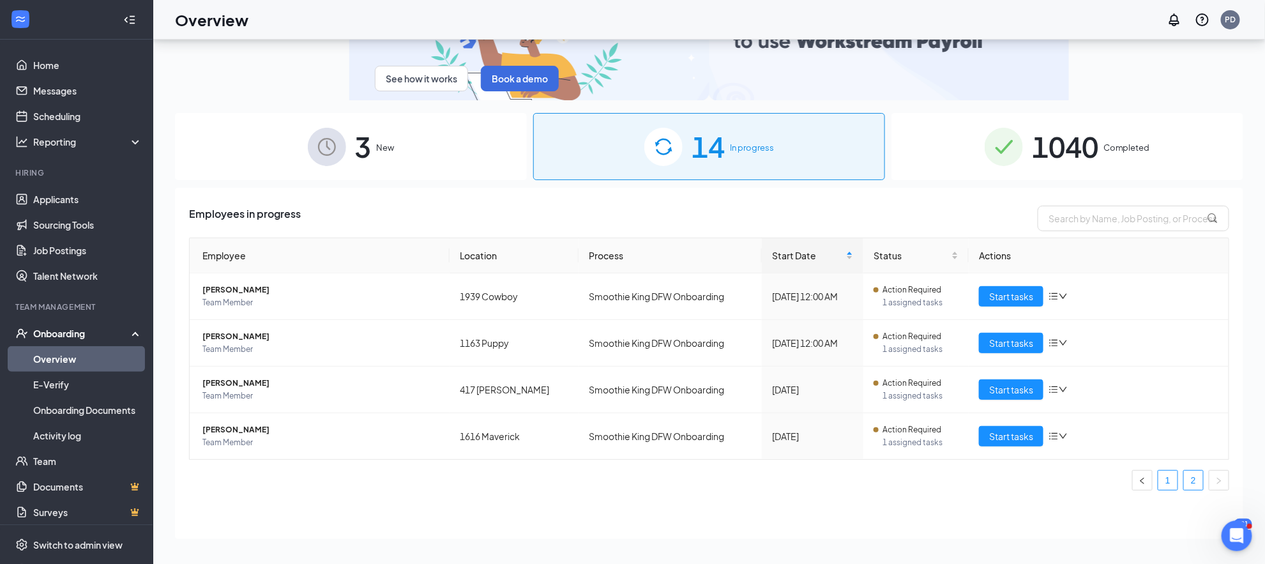
click at [1159, 484] on link "1" at bounding box center [1167, 480] width 19 height 19
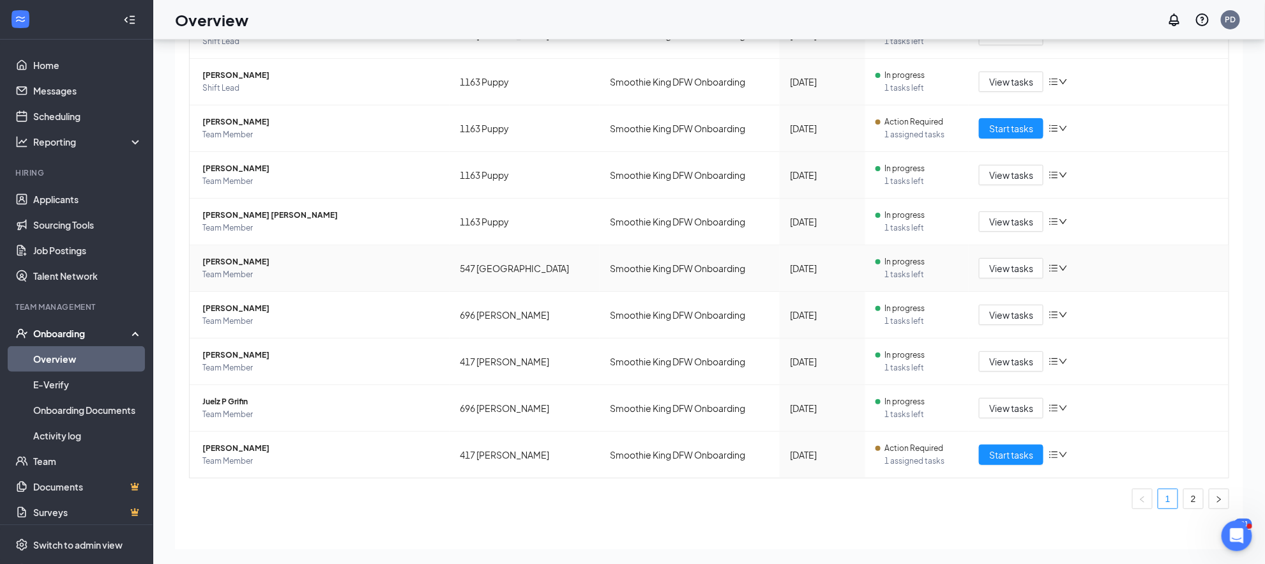
scroll to position [256, 0]
